Goal: Find specific page/section: Find specific page/section

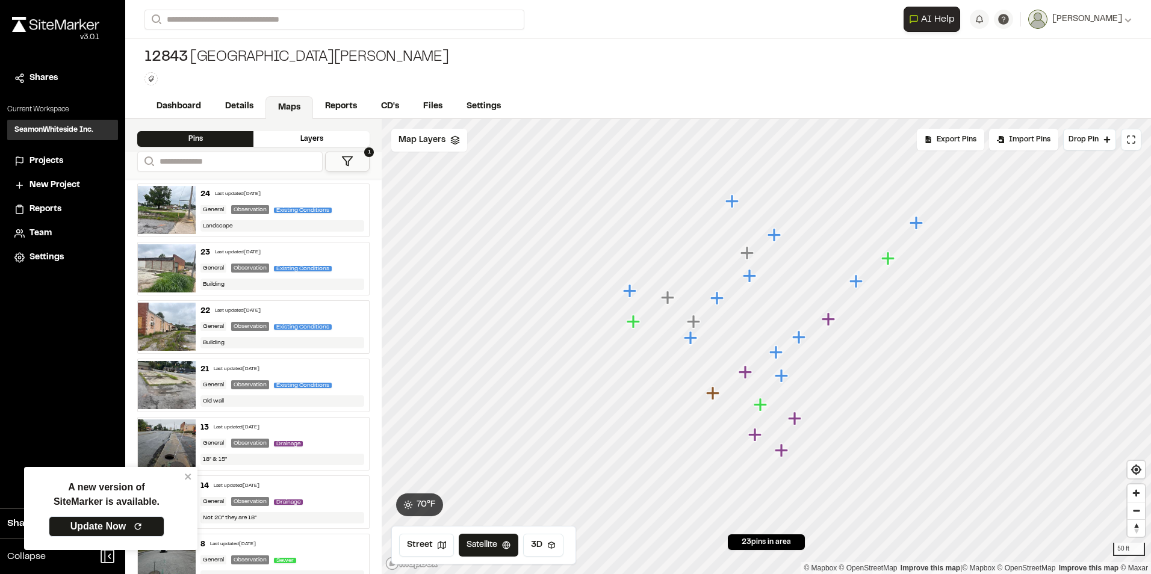
click at [778, 356] on icon "Map marker" at bounding box center [775, 351] width 13 height 13
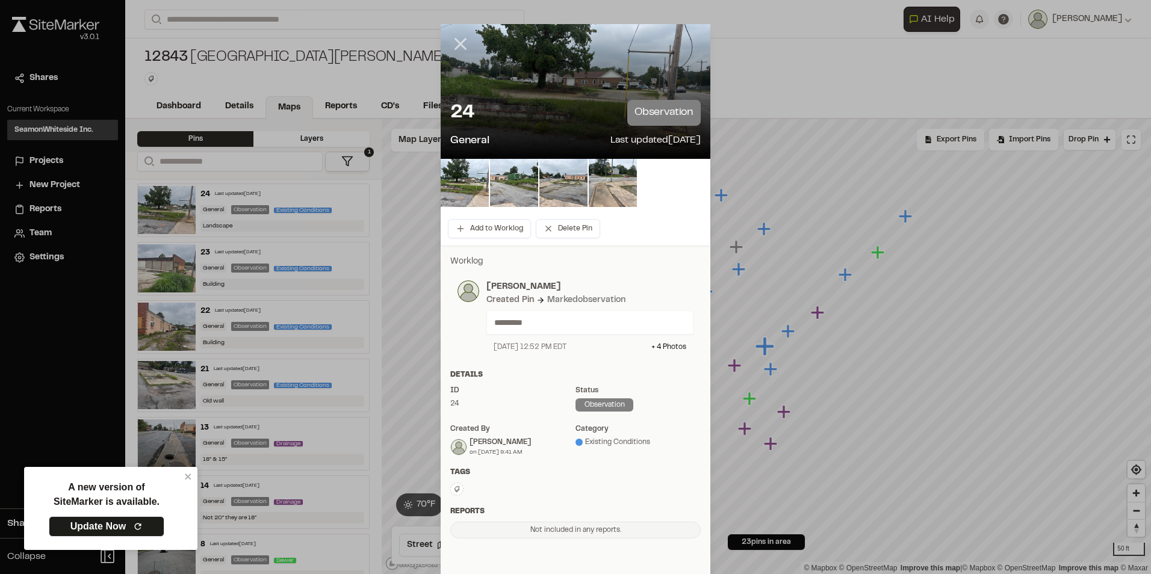
click at [456, 43] on line at bounding box center [461, 44] width 10 height 10
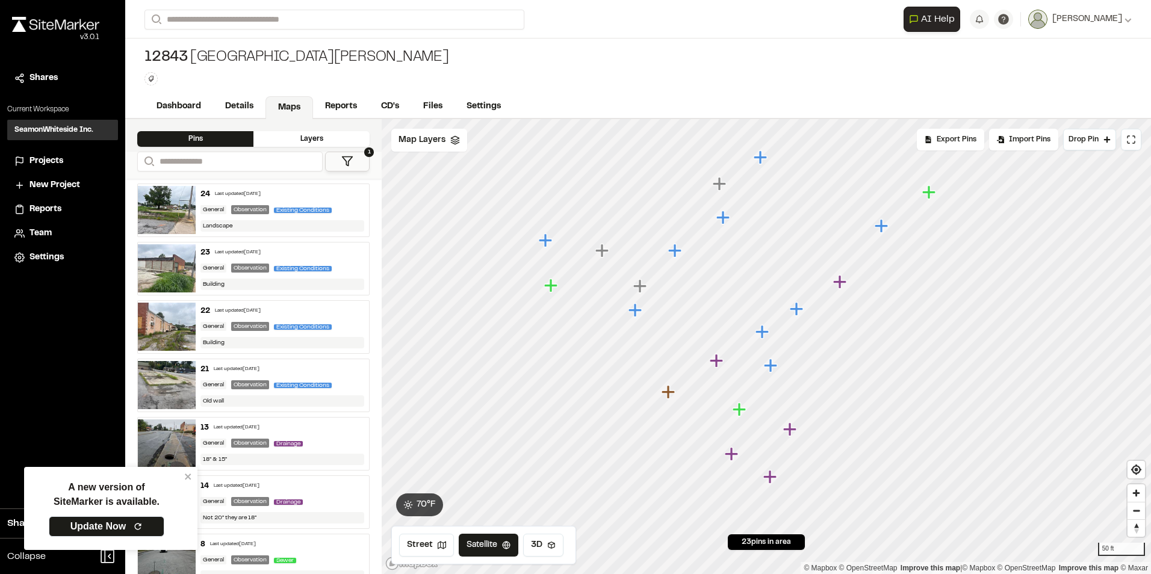
click at [769, 477] on icon "Map marker" at bounding box center [769, 476] width 13 height 13
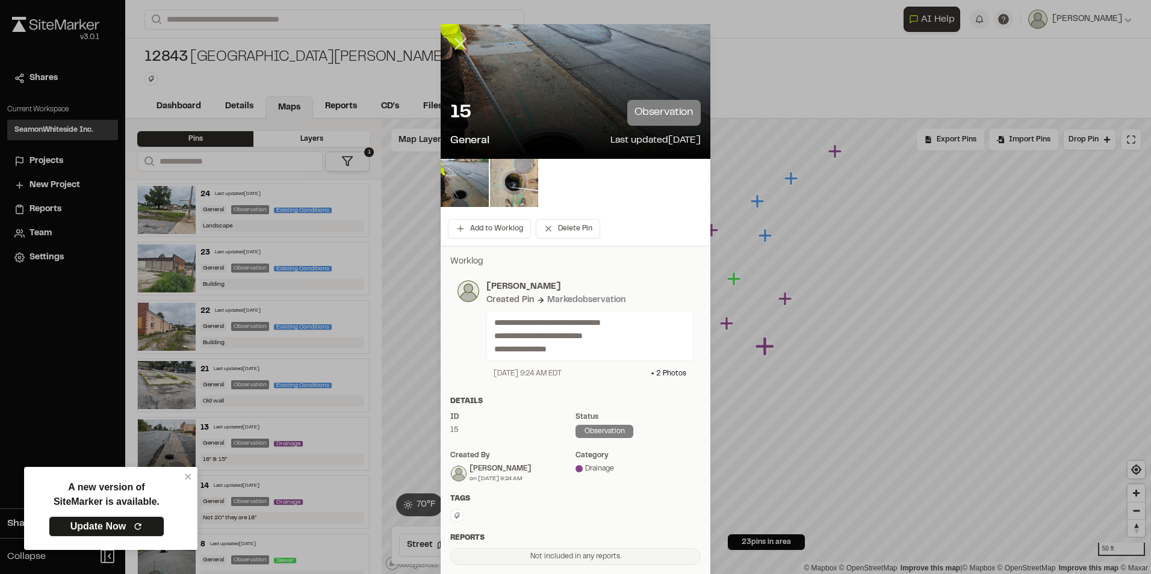
click at [456, 47] on icon at bounding box center [460, 44] width 20 height 20
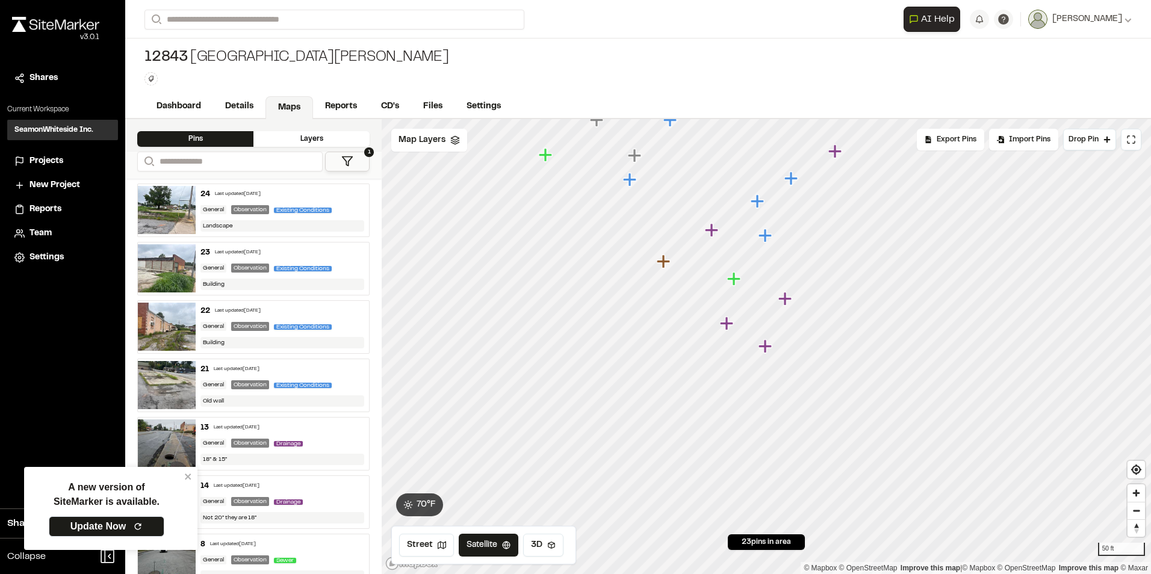
click at [765, 348] on icon "Map marker" at bounding box center [764, 345] width 13 height 13
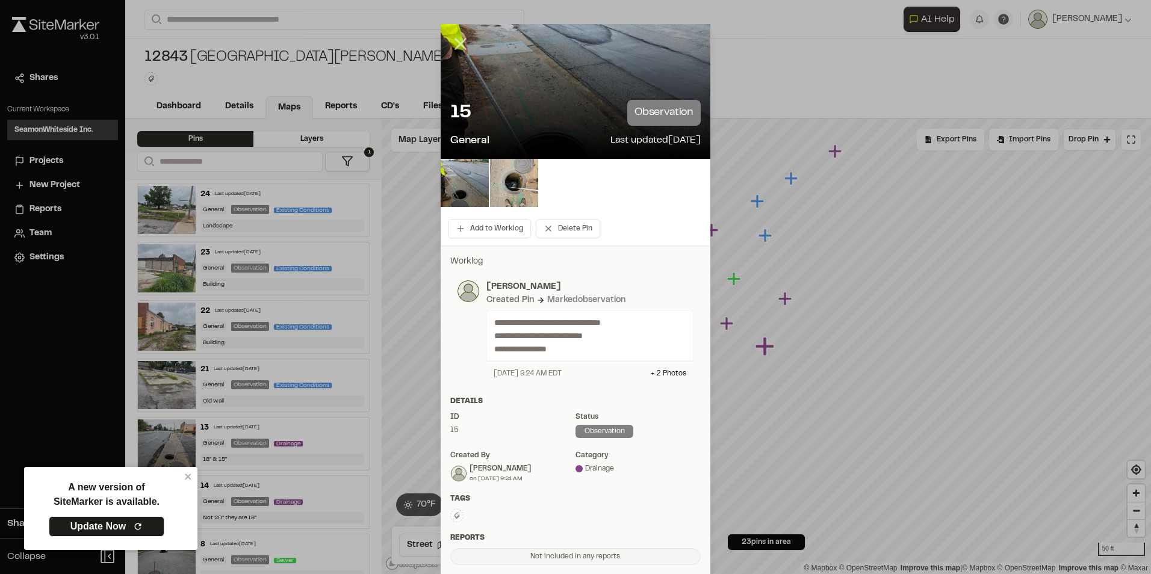
click at [457, 40] on icon at bounding box center [460, 44] width 20 height 20
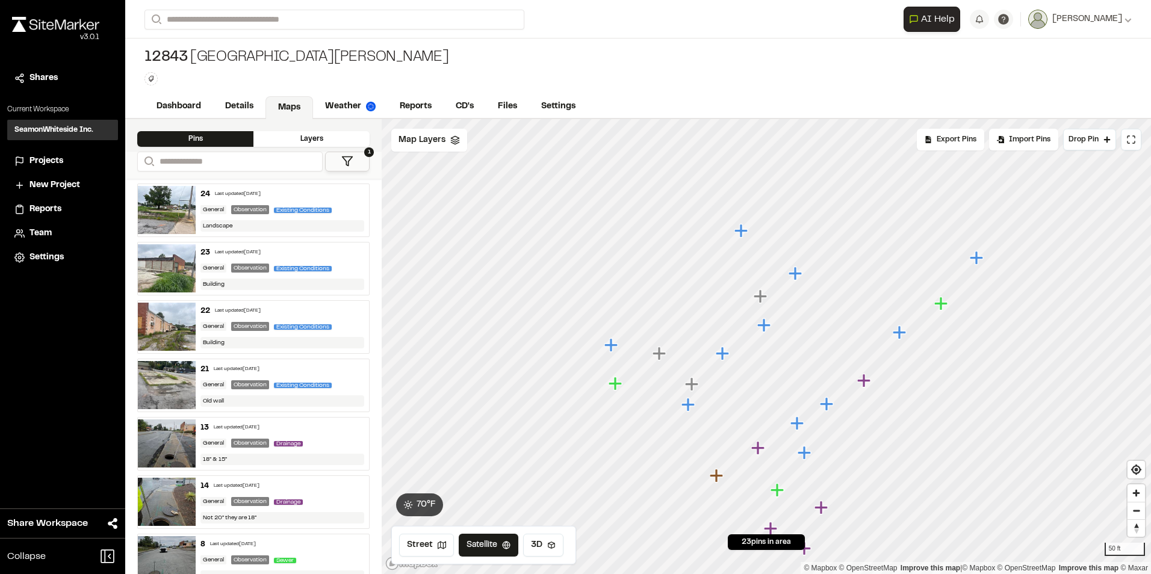
click at [944, 309] on icon "Map marker" at bounding box center [942, 304] width 16 height 16
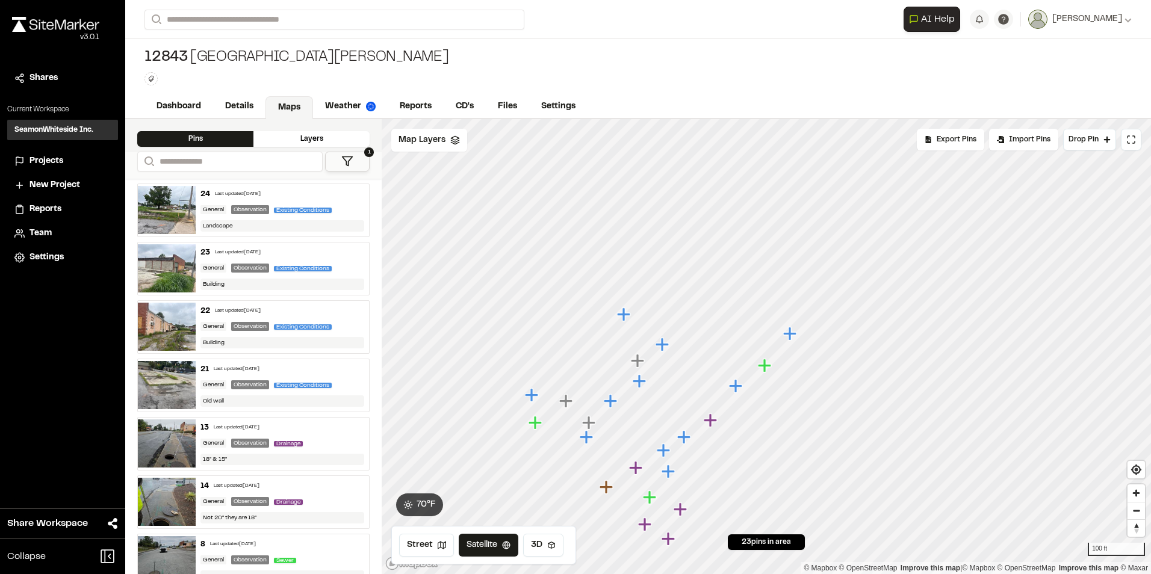
click at [654, 500] on icon "Map marker" at bounding box center [651, 498] width 16 height 16
